Goal: Task Accomplishment & Management: Complete application form

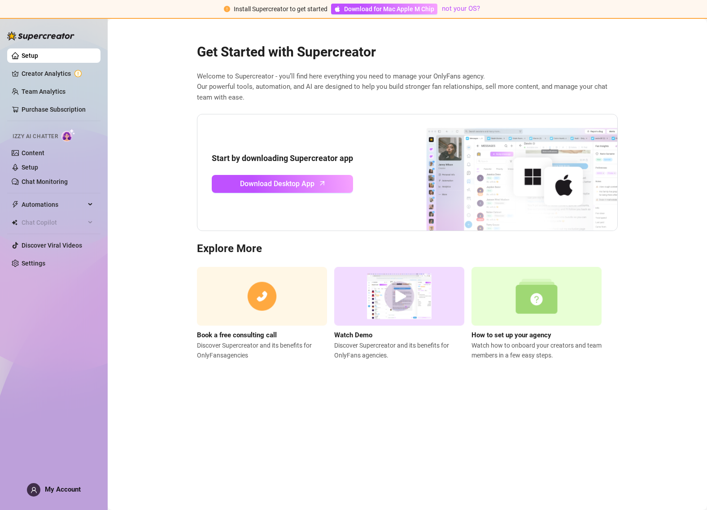
click at [43, 477] on div "Setup Creator Analytics Team Analytics Purchase Subscription Izzy AI Chatter Co…" at bounding box center [53, 260] width 93 height 484
click at [54, 494] on div "My Account" at bounding box center [54, 489] width 54 height 13
click at [39, 71] on link "Creator Analytics" at bounding box center [58, 73] width 72 height 14
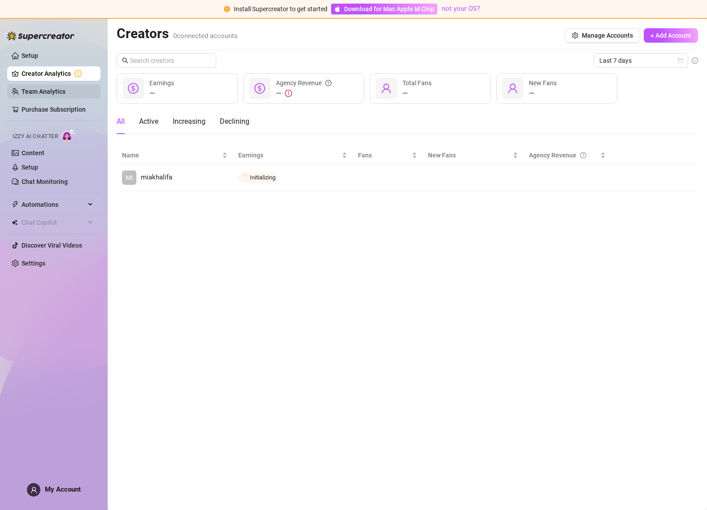
click at [65, 88] on link "Team Analytics" at bounding box center [44, 91] width 44 height 7
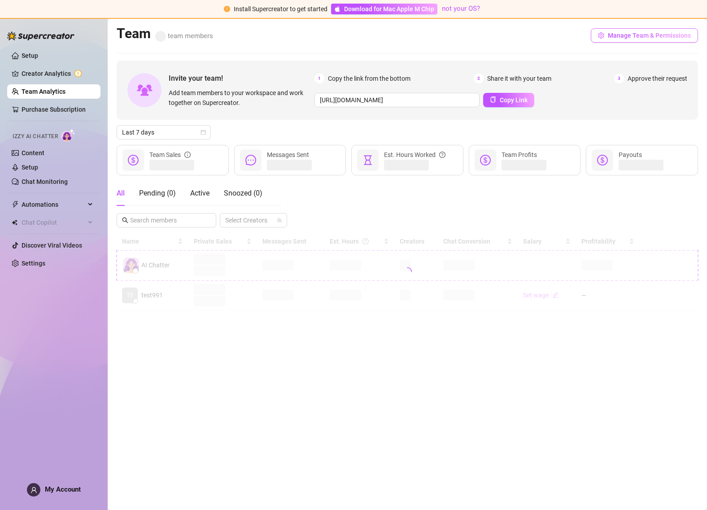
click at [635, 40] on button "Manage Team & Permissions" at bounding box center [643, 35] width 107 height 14
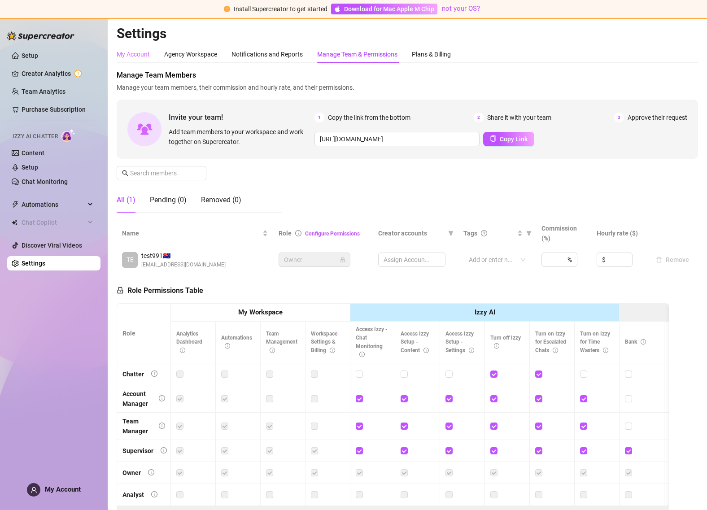
drag, startPoint x: 156, startPoint y: 52, endPoint x: 149, endPoint y: 52, distance: 6.8
click at [152, 52] on div "My Account Agency Workspace Notifications and Reports Manage Team & Permissions…" at bounding box center [284, 54] width 334 height 17
click at [149, 52] on div "My Account" at bounding box center [133, 54] width 33 height 10
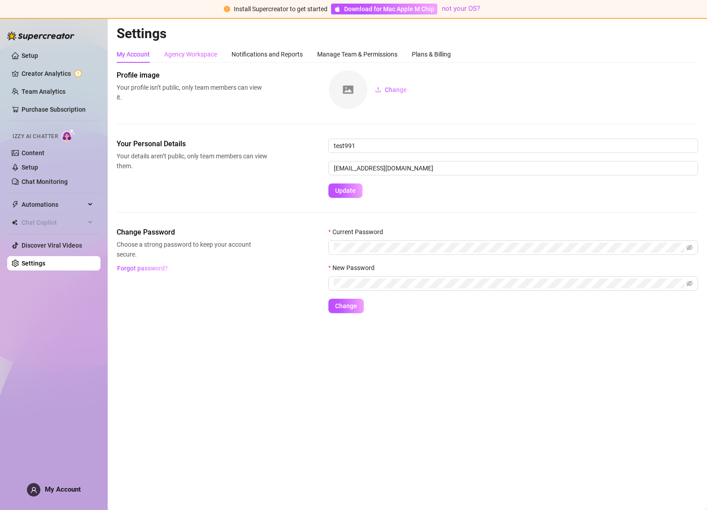
click at [188, 60] on div "Agency Workspace" at bounding box center [190, 54] width 53 height 17
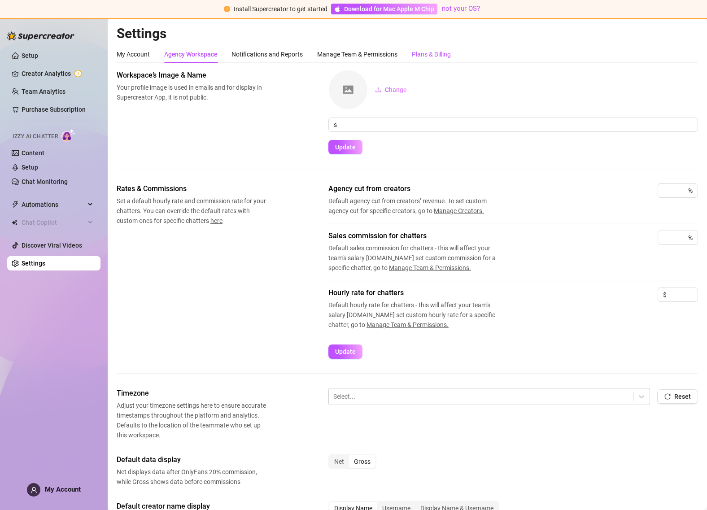
click at [421, 57] on div "Plans & Billing" at bounding box center [431, 54] width 39 height 10
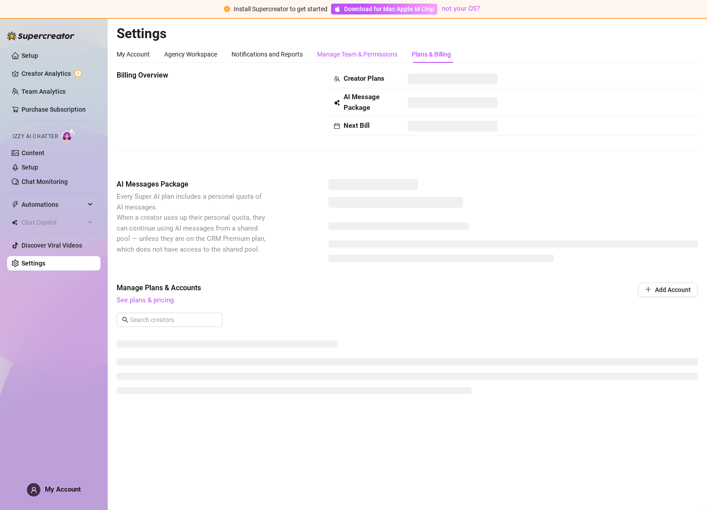
click at [356, 52] on div "Manage Team & Permissions" at bounding box center [357, 54] width 80 height 10
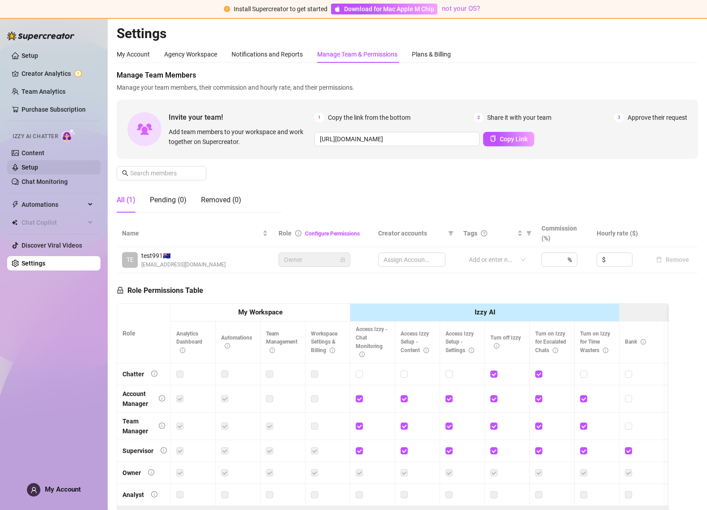
click at [38, 170] on link "Setup" at bounding box center [30, 167] width 17 height 7
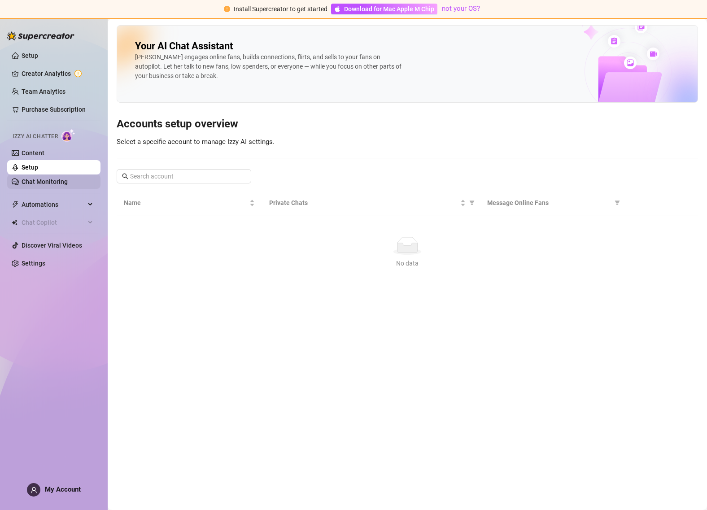
click at [60, 179] on link "Chat Monitoring" at bounding box center [45, 181] width 46 height 7
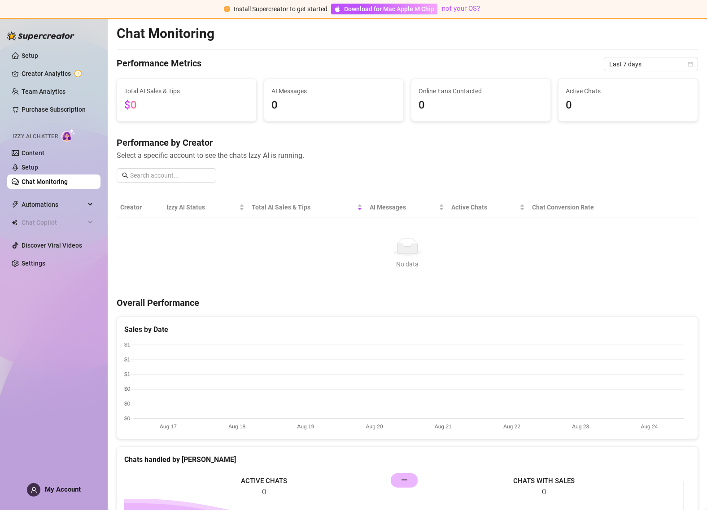
click at [73, 486] on span "My Account" at bounding box center [63, 489] width 36 height 8
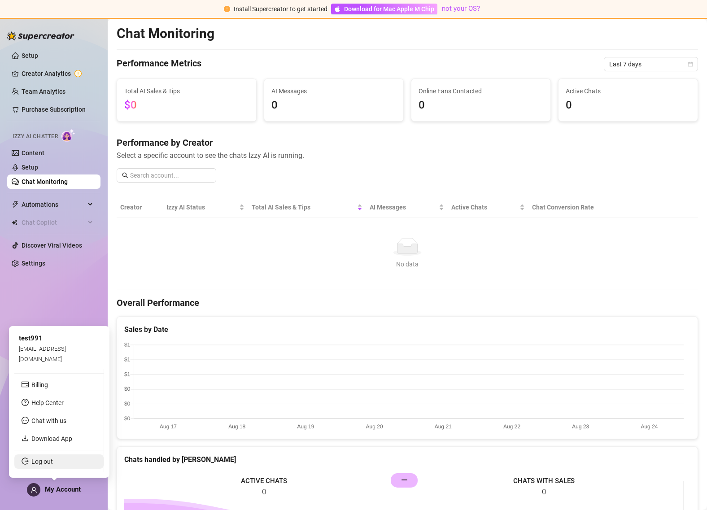
click at [53, 459] on link "Log out" at bounding box center [42, 461] width 22 height 7
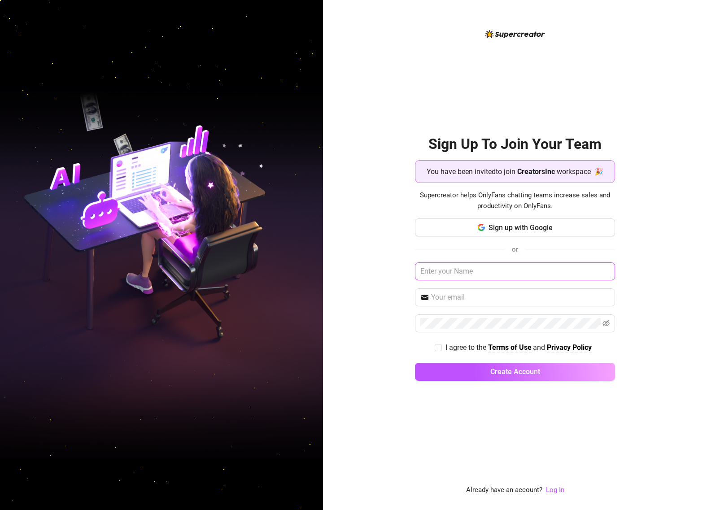
click at [492, 262] on input "text" at bounding box center [515, 271] width 200 height 18
type input "Adam Dev"
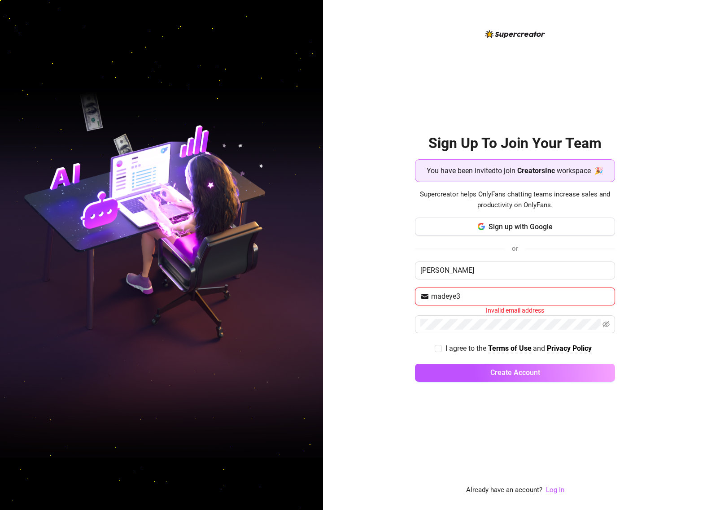
type input "madeye3@gmail.com"
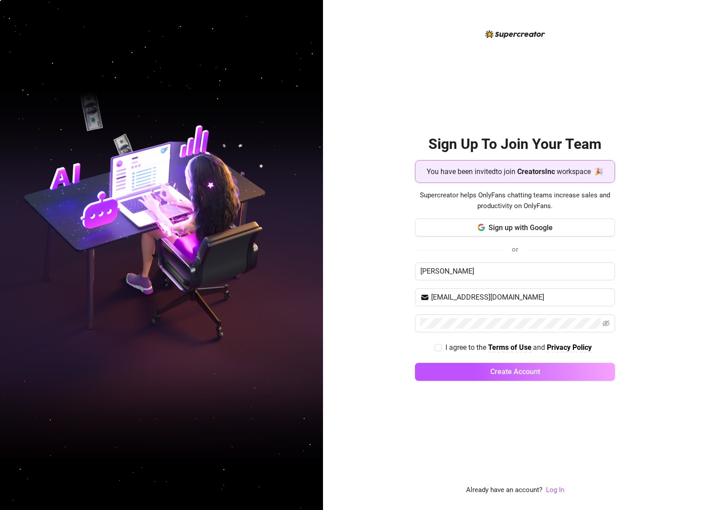
click at [390, 343] on div "Sign Up To Join Your Team You have been invited to join CreatorsInc workspace 🎉…" at bounding box center [515, 255] width 384 height 510
click at [361, 337] on div "Sign Up To Join Your Team You have been invited to join CreatorsInc workspace 🎉…" at bounding box center [515, 255] width 384 height 510
click at [455, 273] on input "Adam Dev" at bounding box center [515, 271] width 200 height 18
click at [436, 269] on input "Adam Dev" at bounding box center [515, 271] width 200 height 18
drag, startPoint x: 442, startPoint y: 271, endPoint x: 547, endPoint y: 276, distance: 105.5
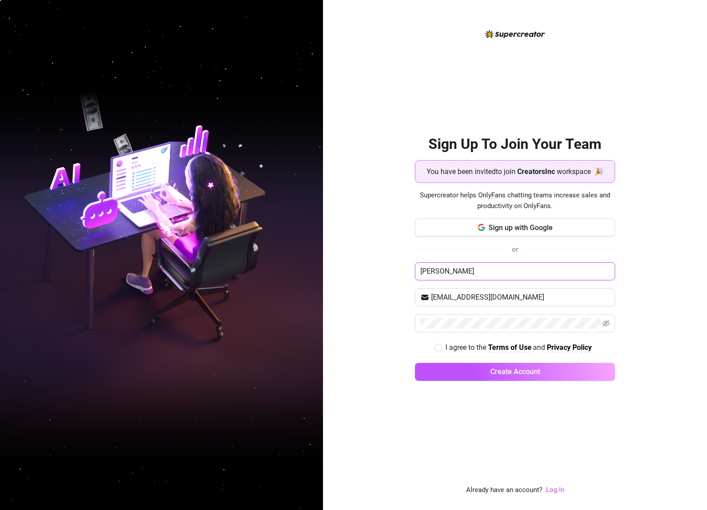
click at [514, 275] on input "Adam Dev" at bounding box center [515, 271] width 200 height 18
type input "Adam"
click at [398, 273] on div "Sign Up To Join Your Team You have been invited to join CreatorsInc workspace 🎉…" at bounding box center [515, 255] width 384 height 510
click at [377, 299] on div "Sign Up To Join Your Team You have been invited to join CreatorsInc workspace 🎉…" at bounding box center [515, 255] width 384 height 510
click at [0, 509] on com-1password-button at bounding box center [0, 510] width 0 height 0
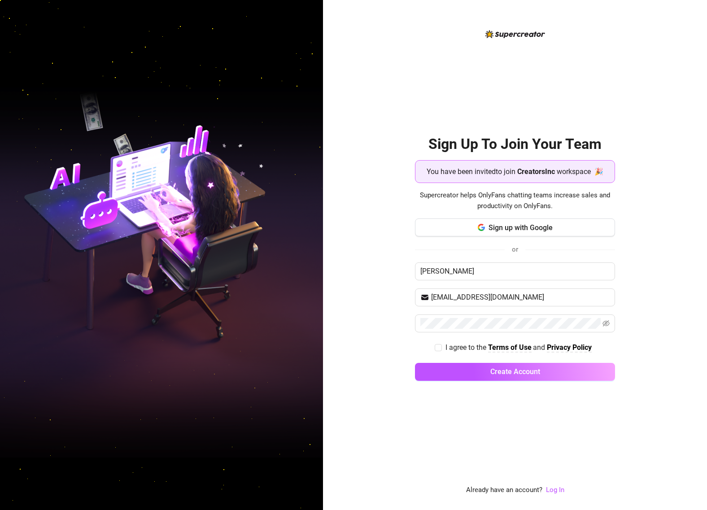
click at [503, 313] on div "Sign up with Google or Adam madeye3@gmail.com I agree to the Terms of Use and P…" at bounding box center [515, 303] width 200 height 170
click at [0, 509] on com-1password-button at bounding box center [0, 510] width 0 height 0
click at [450, 349] on span "I agree to the" at bounding box center [466, 347] width 43 height 9
click at [441, 349] on input "I agree to the Terms of Use and Privacy Policy" at bounding box center [437, 347] width 6 height 6
checkbox input "true"
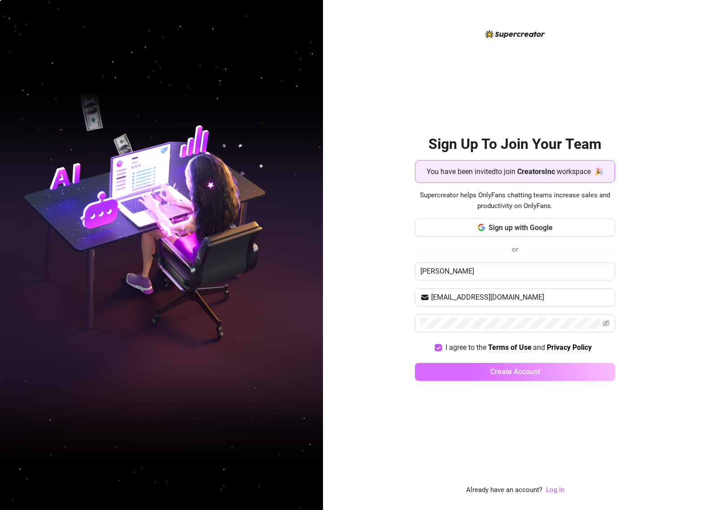
click at [506, 375] on span "Create Account" at bounding box center [515, 371] width 50 height 9
